Goal: Task Accomplishment & Management: Use online tool/utility

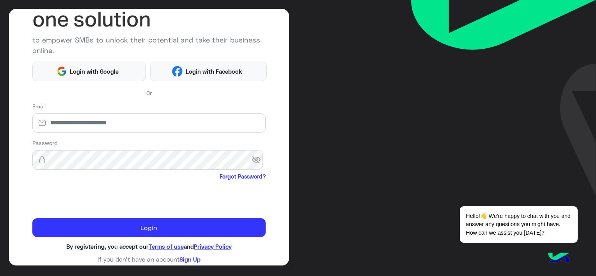
scroll to position [74, 0]
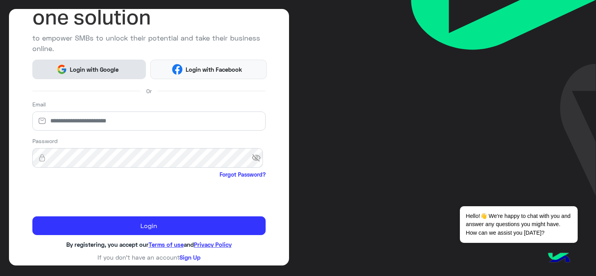
click at [94, 73] on button "Login with Google" at bounding box center [89, 69] width 114 height 19
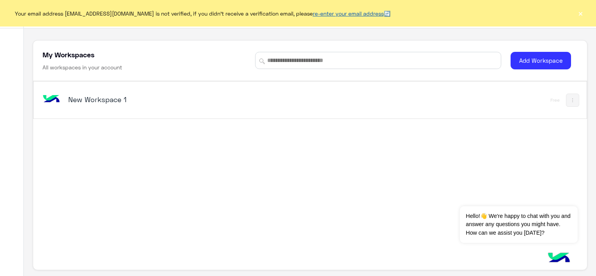
click at [331, 15] on link "re-enter your email address" at bounding box center [348, 13] width 71 height 7
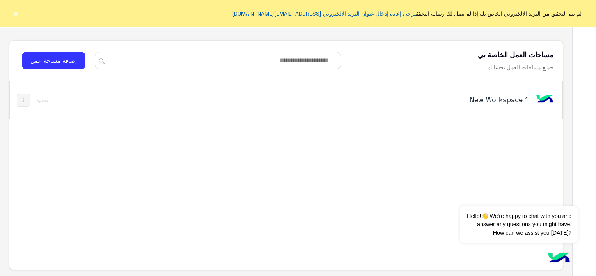
click at [279, 11] on link "يرجى إعادة إدخال عنوان البريد الالكتروني floriamarket2023@gmail.com" at bounding box center [324, 13] width 184 height 7
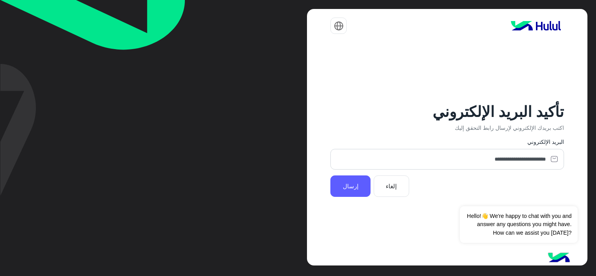
click at [354, 186] on button "إرسال" at bounding box center [350, 185] width 40 height 21
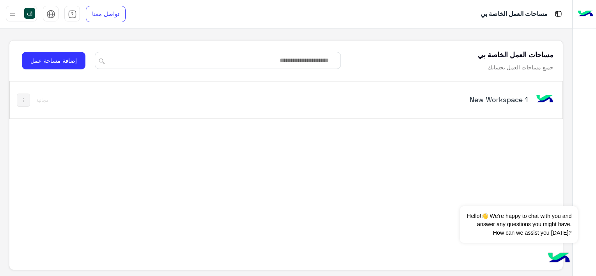
click at [457, 108] on div "New Workspace 1" at bounding box center [393, 100] width 323 height 23
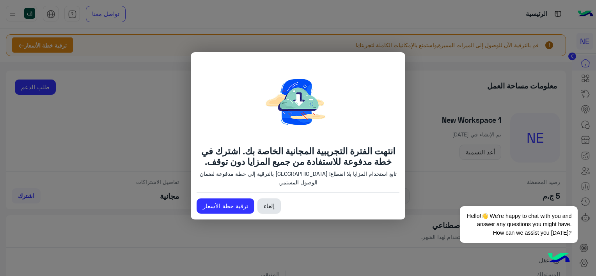
click at [269, 206] on link "إلغاء" at bounding box center [268, 206] width 23 height 16
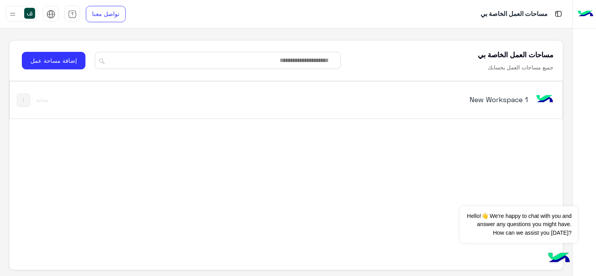
click at [34, 98] on div "مجانية" at bounding box center [33, 100] width 32 height 13
click at [16, 11] on img at bounding box center [13, 14] width 10 height 10
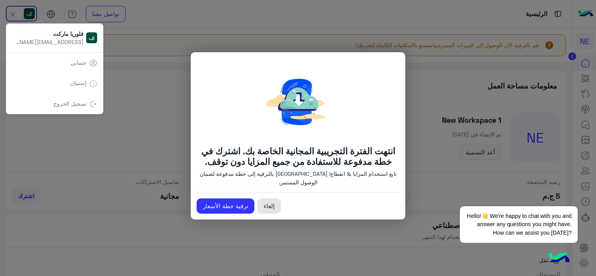
click at [271, 204] on link "إلغاء" at bounding box center [268, 206] width 23 height 16
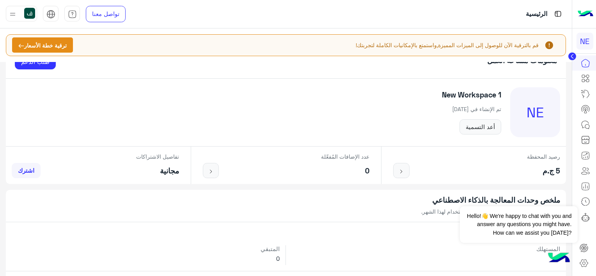
scroll to position [39, 0]
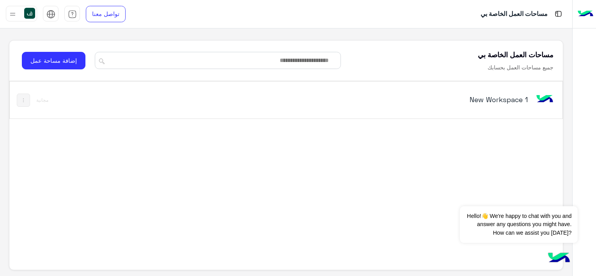
click at [25, 102] on img at bounding box center [23, 100] width 6 height 6
click at [186, 129] on div at bounding box center [298, 138] width 596 height 276
click at [588, 14] on img at bounding box center [585, 14] width 16 height 16
click at [14, 9] on div at bounding box center [13, 13] width 10 height 15
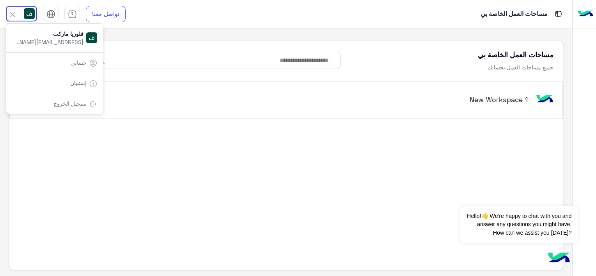
click at [71, 62] on link "حسابى" at bounding box center [79, 62] width 16 height 7
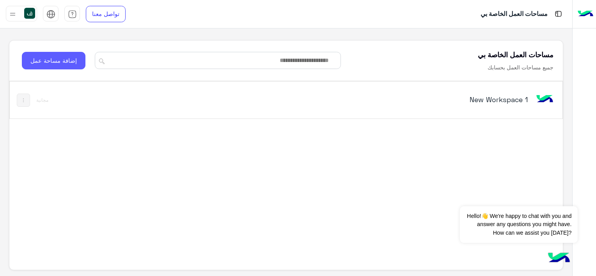
click at [61, 59] on button "إضافة مساحة عمل" at bounding box center [54, 61] width 64 height 18
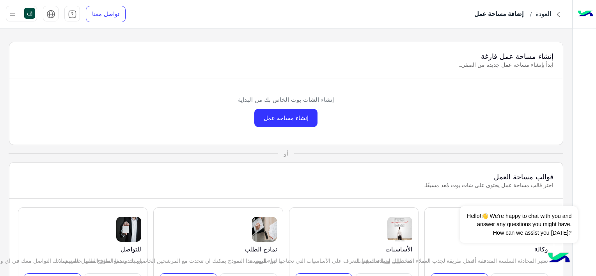
click at [12, 13] on img at bounding box center [13, 14] width 10 height 10
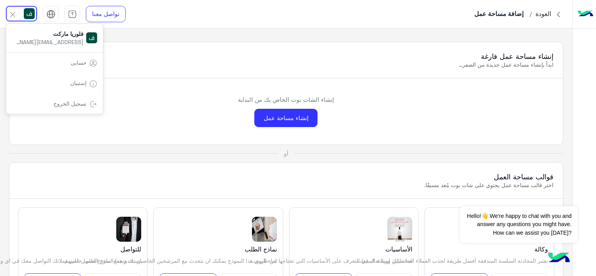
click at [72, 59] on link "حسابى" at bounding box center [79, 62] width 16 height 7
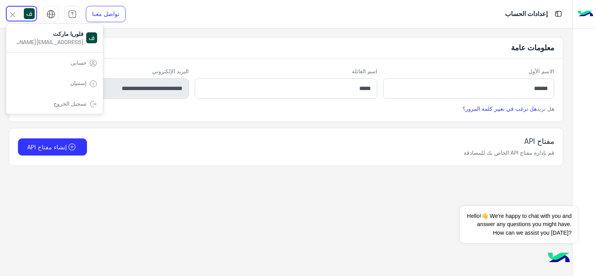
click at [350, 194] on app-account-settings-information "**********" at bounding box center [286, 152] width 572 height 248
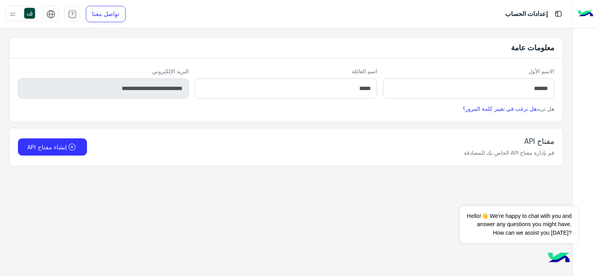
click at [534, 11] on p "إعدادات الحساب" at bounding box center [526, 14] width 43 height 11
click at [11, 14] on img at bounding box center [13, 14] width 10 height 10
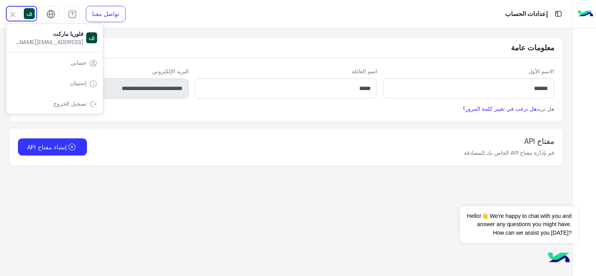
click at [167, 18] on div "إعدادات الحساب تواصل معنا مركز المساعدة عربي English فلوريا ماركت [EMAIL_ADDRES…" at bounding box center [286, 14] width 572 height 28
click at [589, 16] on img at bounding box center [585, 14] width 16 height 16
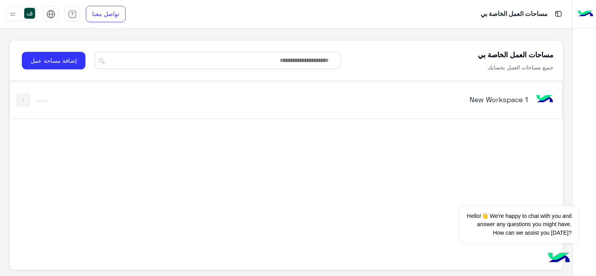
click at [27, 99] on img at bounding box center [23, 100] width 6 height 6
click at [204, 153] on div at bounding box center [298, 138] width 596 height 276
click at [73, 59] on button "إضافة مساحة عمل" at bounding box center [54, 61] width 64 height 18
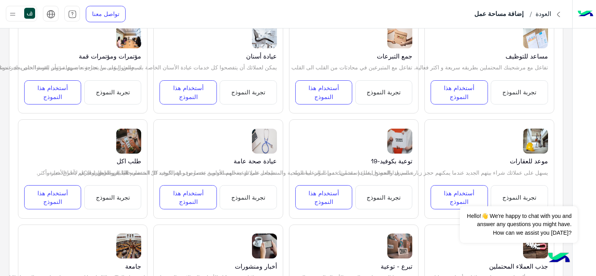
scroll to position [312, 0]
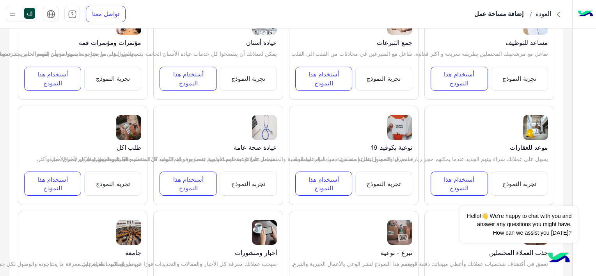
click at [119, 183] on button "تجربة النموذج" at bounding box center [112, 184] width 57 height 24
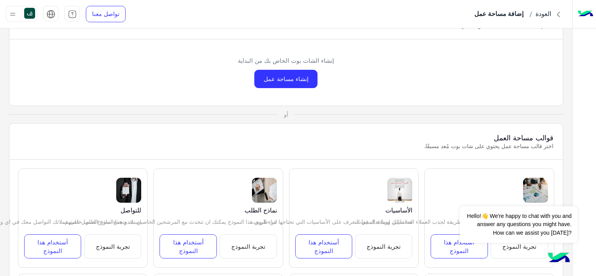
scroll to position [0, 0]
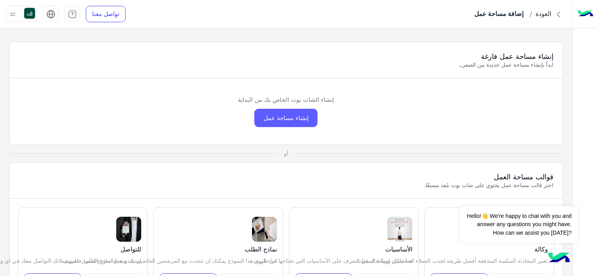
click at [296, 115] on div "إنشاء مساحة عمل" at bounding box center [285, 118] width 63 height 18
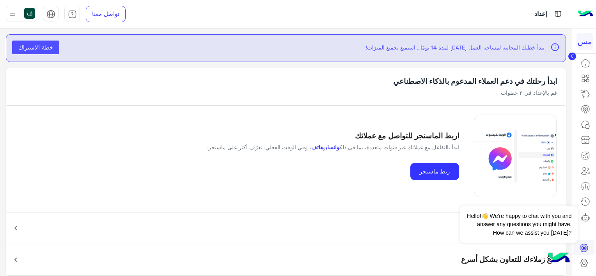
scroll to position [5, 0]
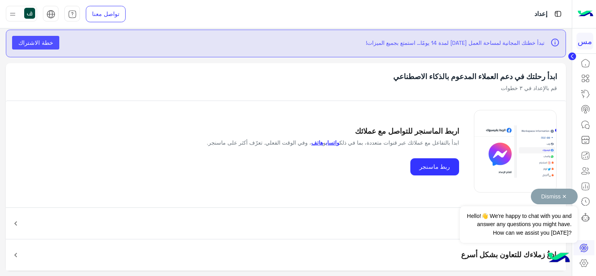
click at [569, 197] on button "Dismiss ✕" at bounding box center [554, 197] width 47 height 16
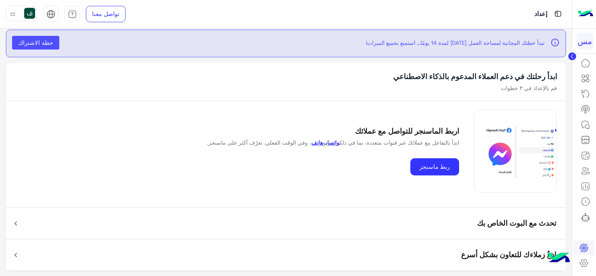
click at [339, 140] on link "واتساب" at bounding box center [333, 143] width 14 height 6
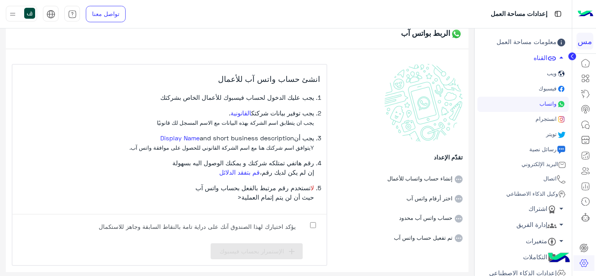
scroll to position [9, 0]
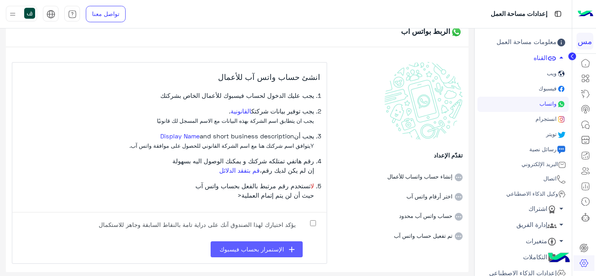
click at [281, 244] on button "add الإستمرار بحساب فيسبوك" at bounding box center [257, 249] width 92 height 16
click at [242, 107] on link "القانونية" at bounding box center [240, 110] width 21 height 7
click at [243, 112] on link "القانونية" at bounding box center [240, 110] width 21 height 7
click at [267, 247] on span "الإستمرار بحساب فيسبوك" at bounding box center [252, 249] width 64 height 7
click at [267, 251] on span "الإستمرار بحساب فيسبوك" at bounding box center [252, 249] width 64 height 7
